Goal: Task Accomplishment & Management: Use online tool/utility

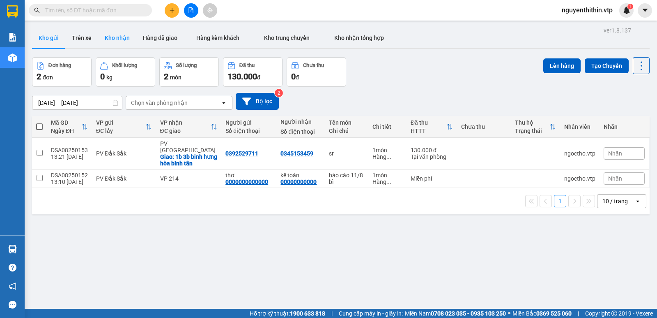
click at [122, 36] on button "Kho nhận" at bounding box center [117, 38] width 38 height 20
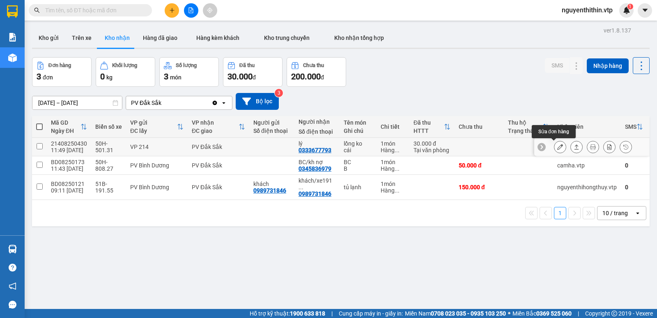
click at [557, 147] on icon at bounding box center [560, 147] width 6 height 6
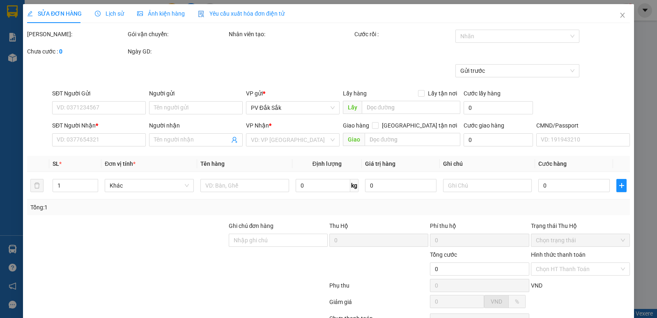
type input "0333677793"
type input "lý"
type input "30.000"
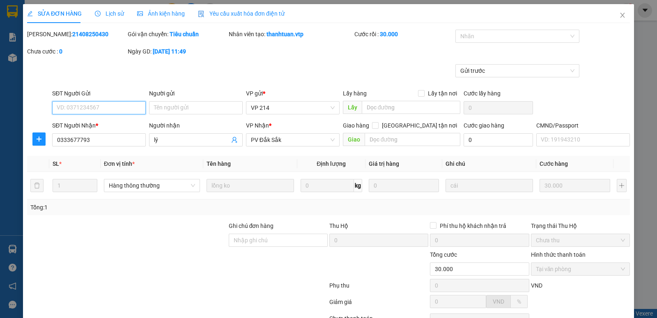
type input "1.500"
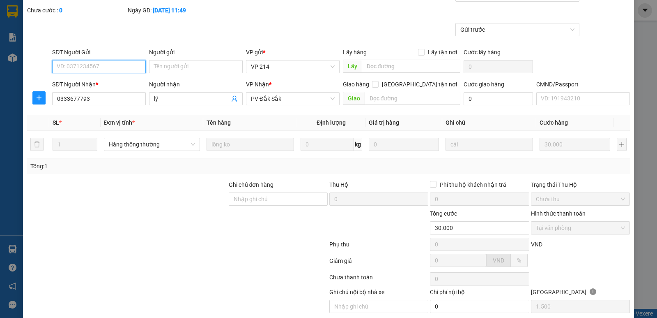
scroll to position [71, 0]
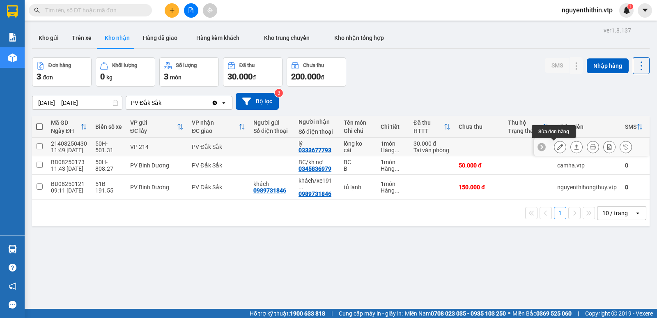
click at [557, 147] on icon at bounding box center [560, 147] width 6 height 6
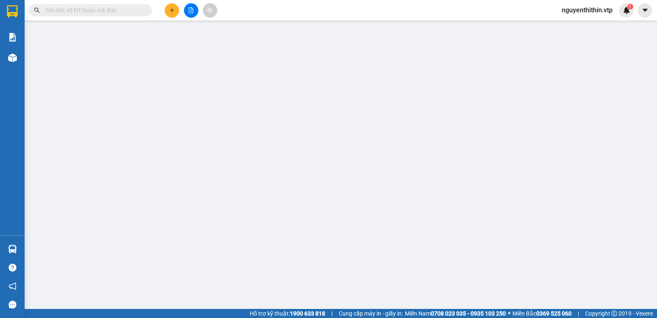
type input "0333677793"
type input "lý"
type input "30.000"
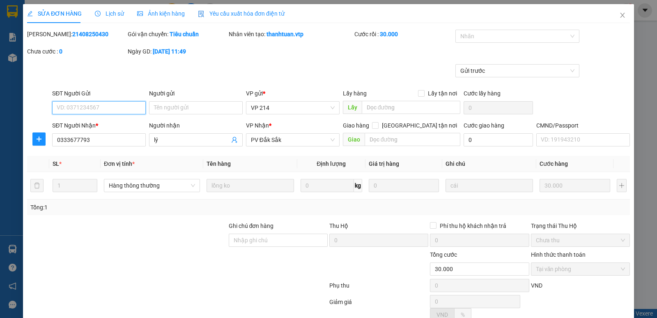
type input "1.500"
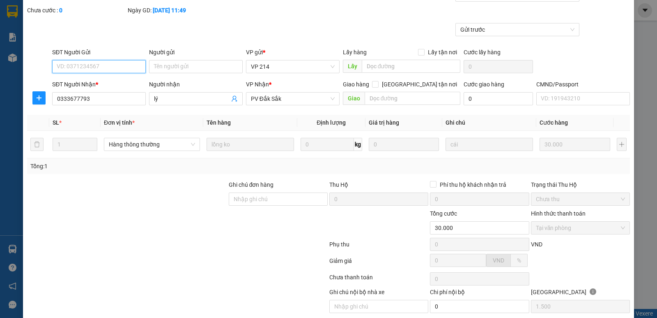
scroll to position [71, 0]
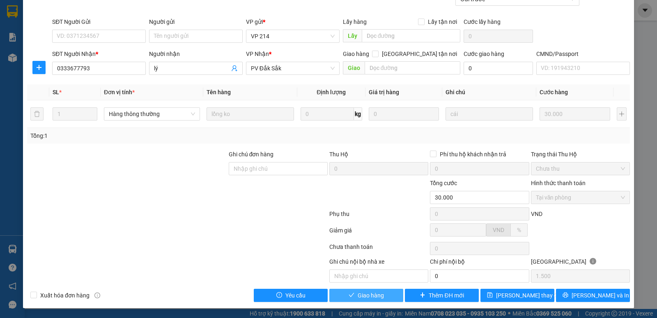
click at [364, 295] on span "Giao hàng" at bounding box center [371, 294] width 26 height 9
